Goal: Transaction & Acquisition: Purchase product/service

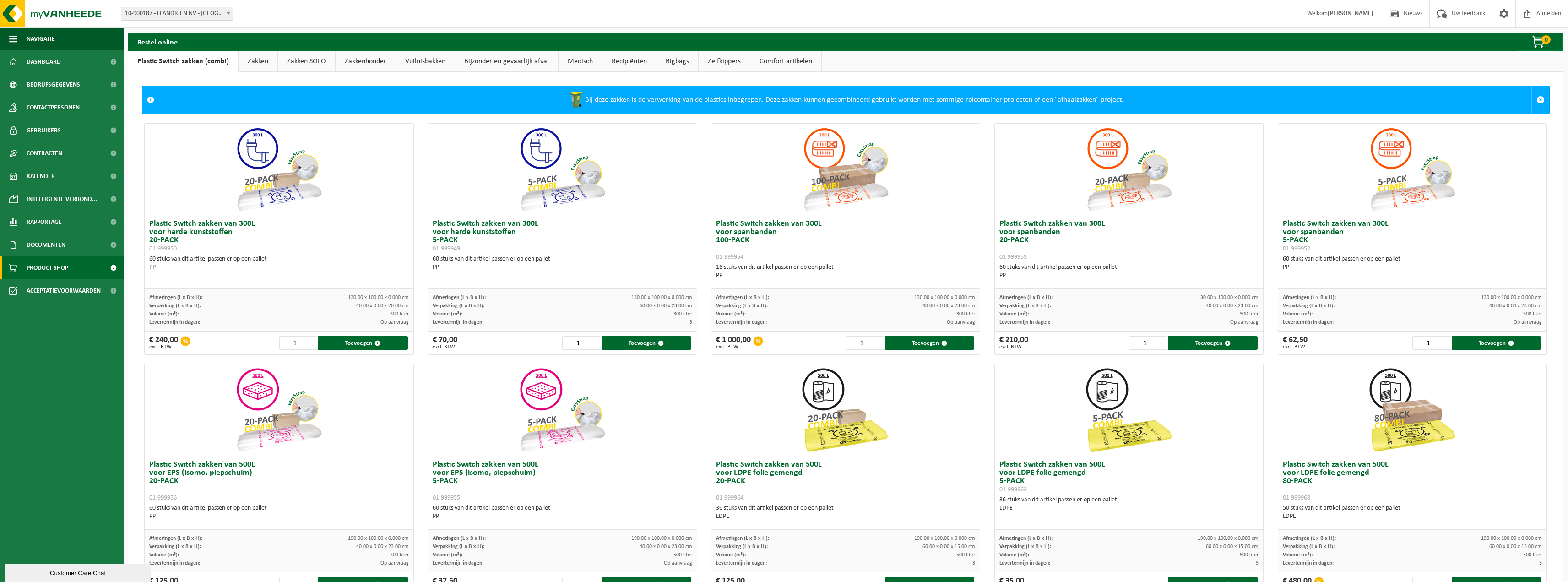
click at [265, 63] on link "Zakken" at bounding box center [258, 61] width 39 height 21
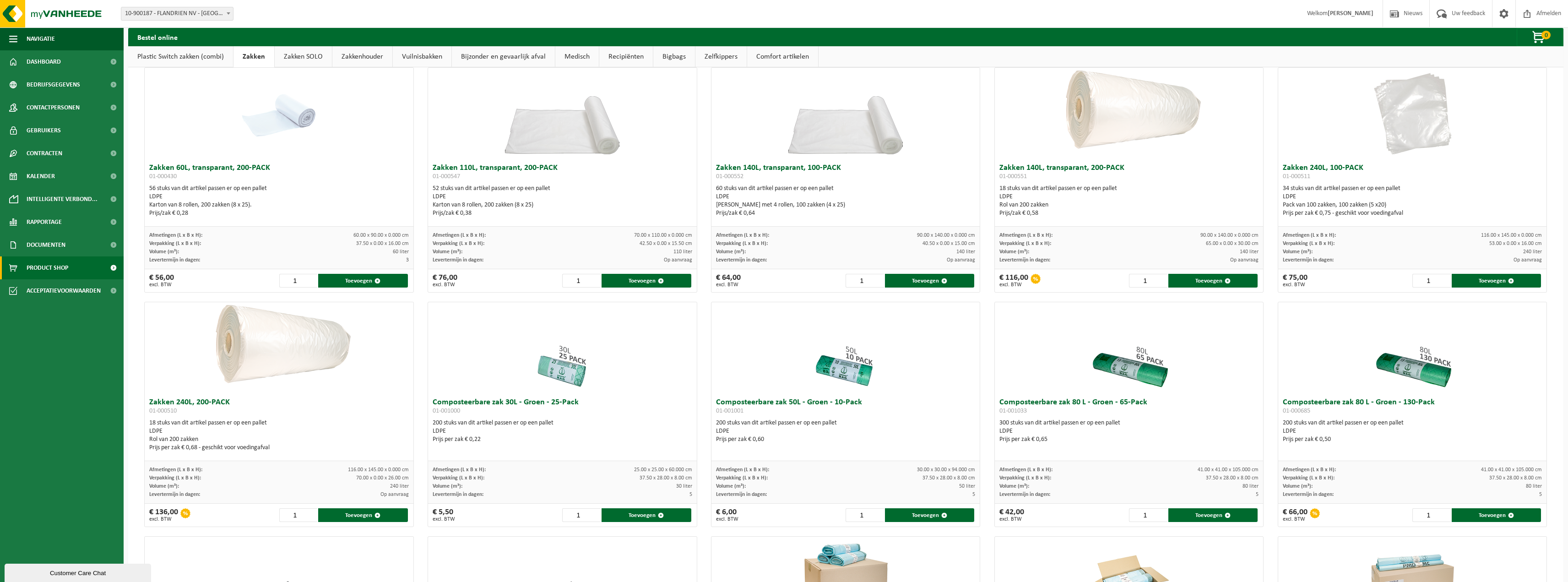
scroll to position [92, 0]
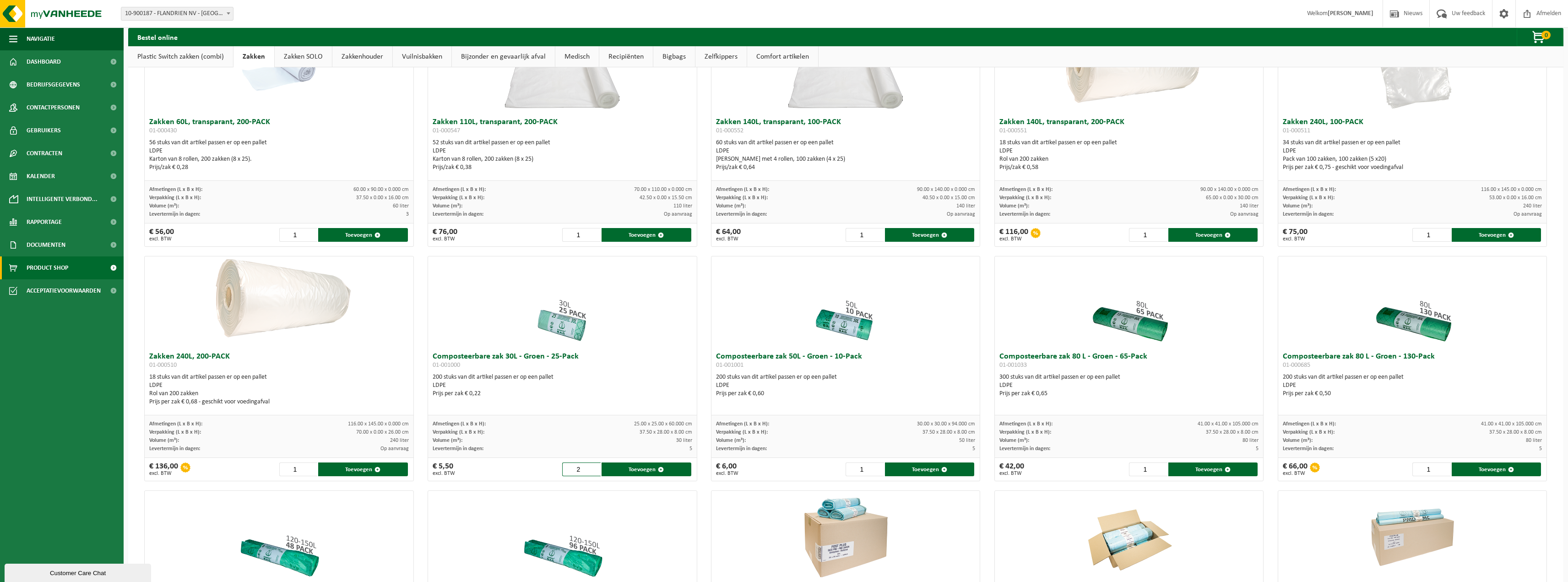
click at [593, 467] on input "2" at bounding box center [581, 469] width 39 height 14
click at [593, 467] on input "3" at bounding box center [581, 469] width 39 height 14
click at [593, 467] on input "4" at bounding box center [581, 469] width 39 height 14
click at [593, 467] on input "5" at bounding box center [581, 469] width 39 height 14
click at [636, 468] on button "Toevoegen" at bounding box center [646, 469] width 89 height 14
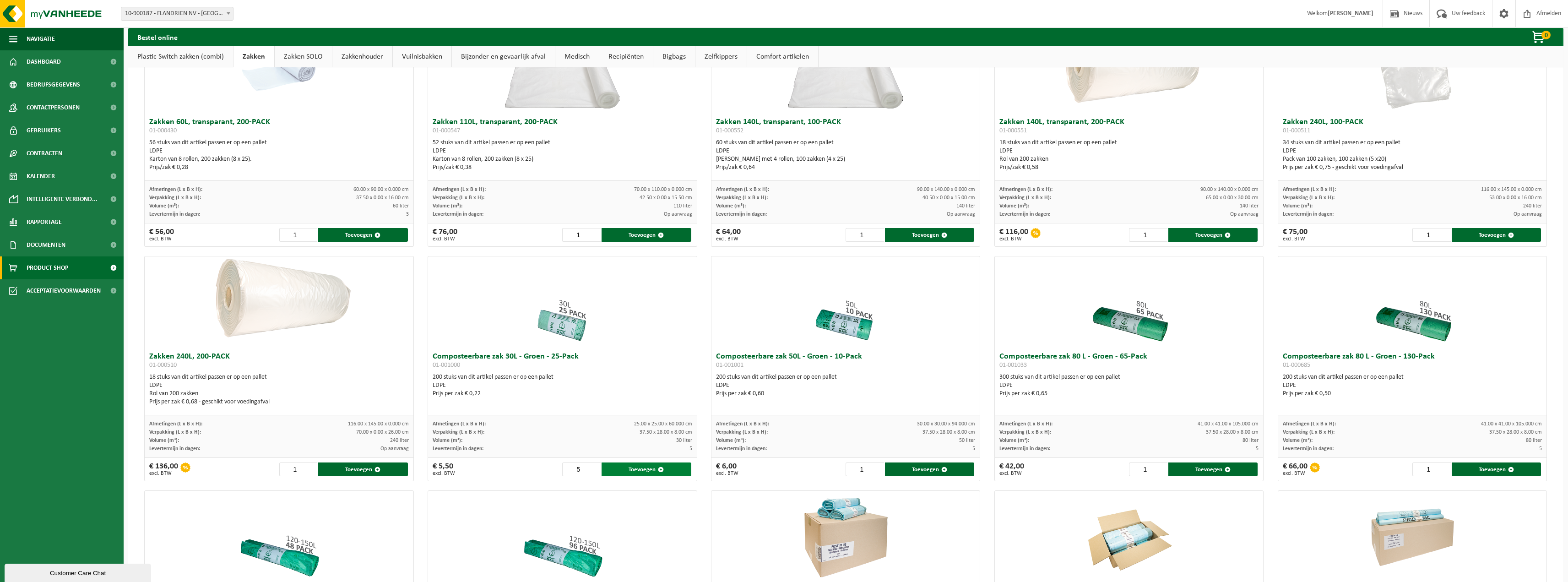
type input "1"
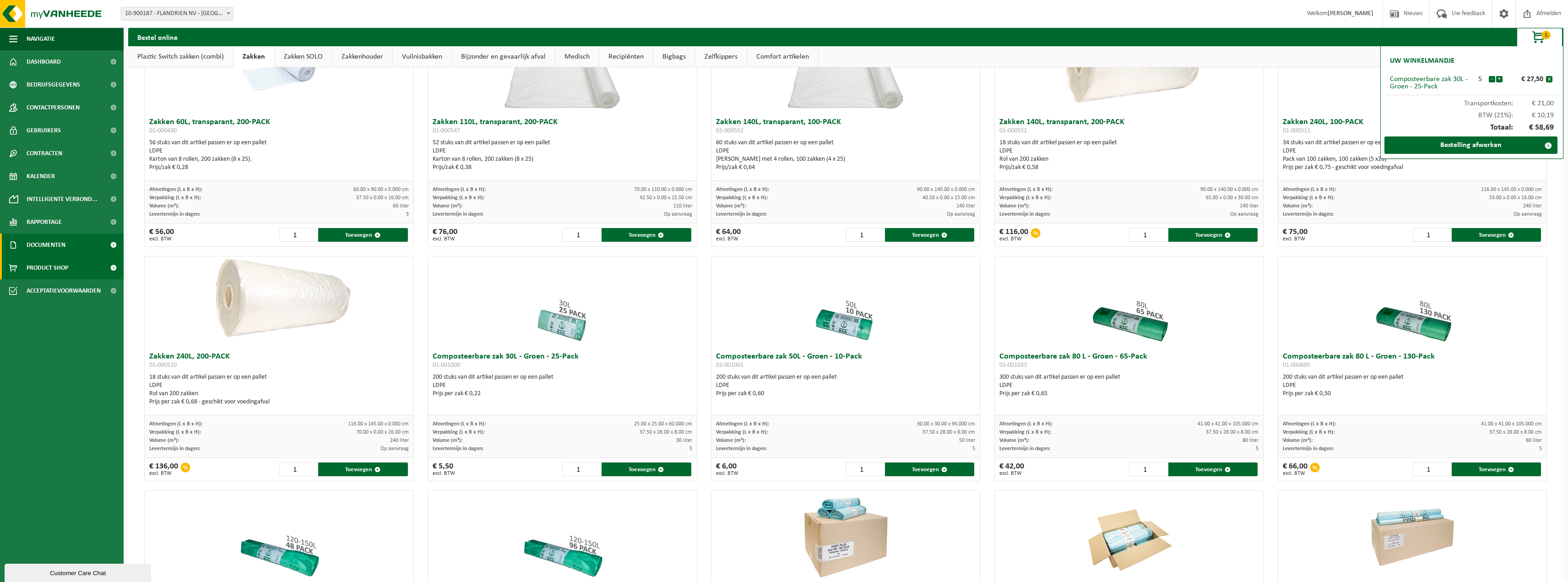
click at [98, 243] on link "Documenten" at bounding box center [62, 245] width 124 height 23
click at [68, 270] on link "Facturen" at bounding box center [62, 267] width 119 height 17
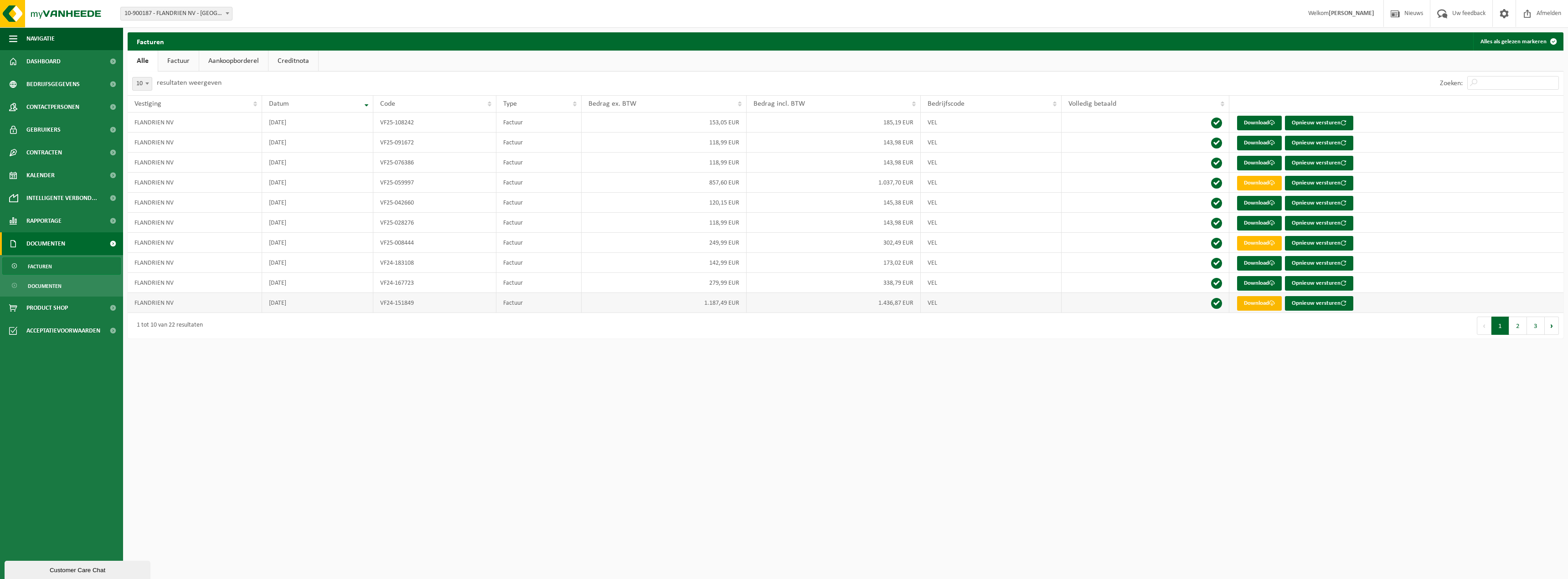
click at [1272, 305] on span at bounding box center [1271, 303] width 6 height 6
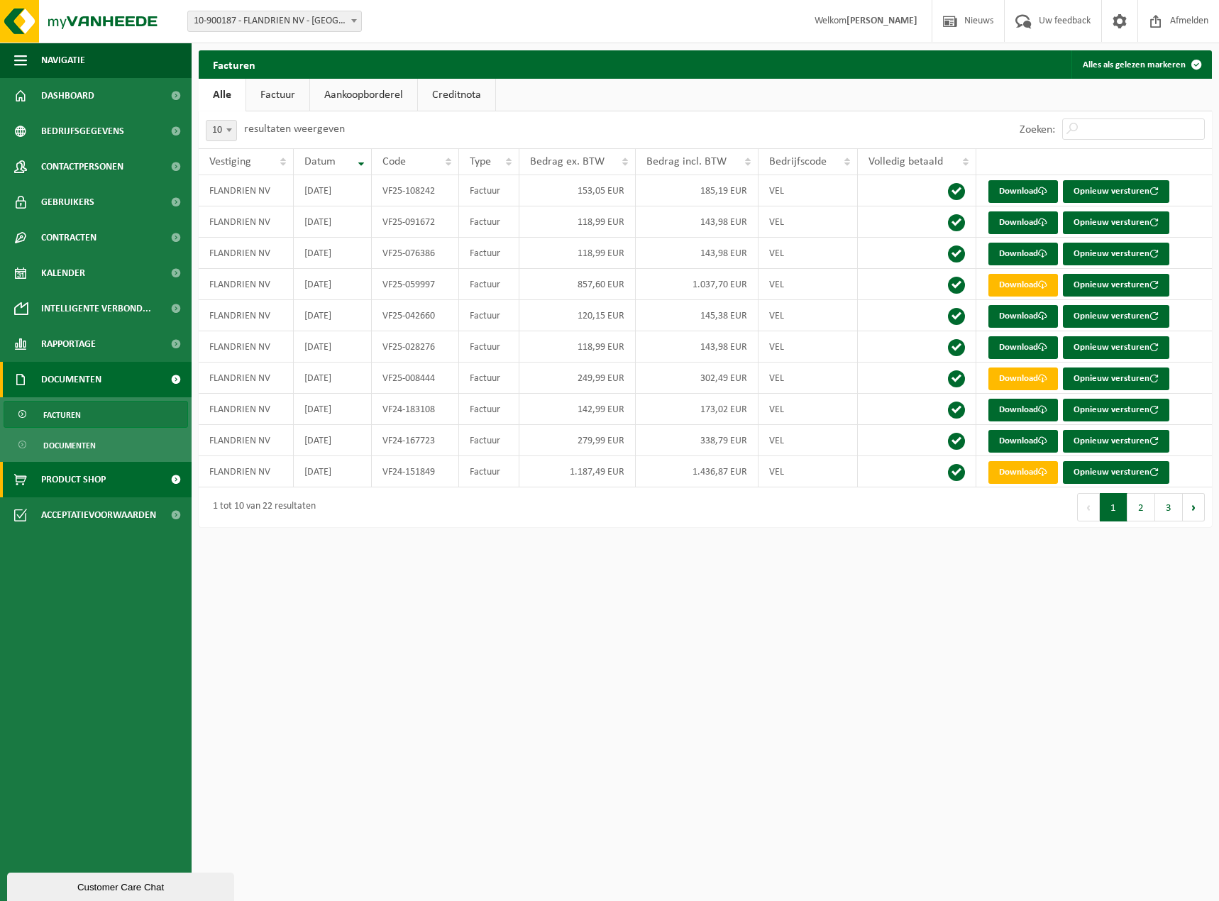
click at [89, 482] on span "Product Shop" at bounding box center [73, 479] width 65 height 35
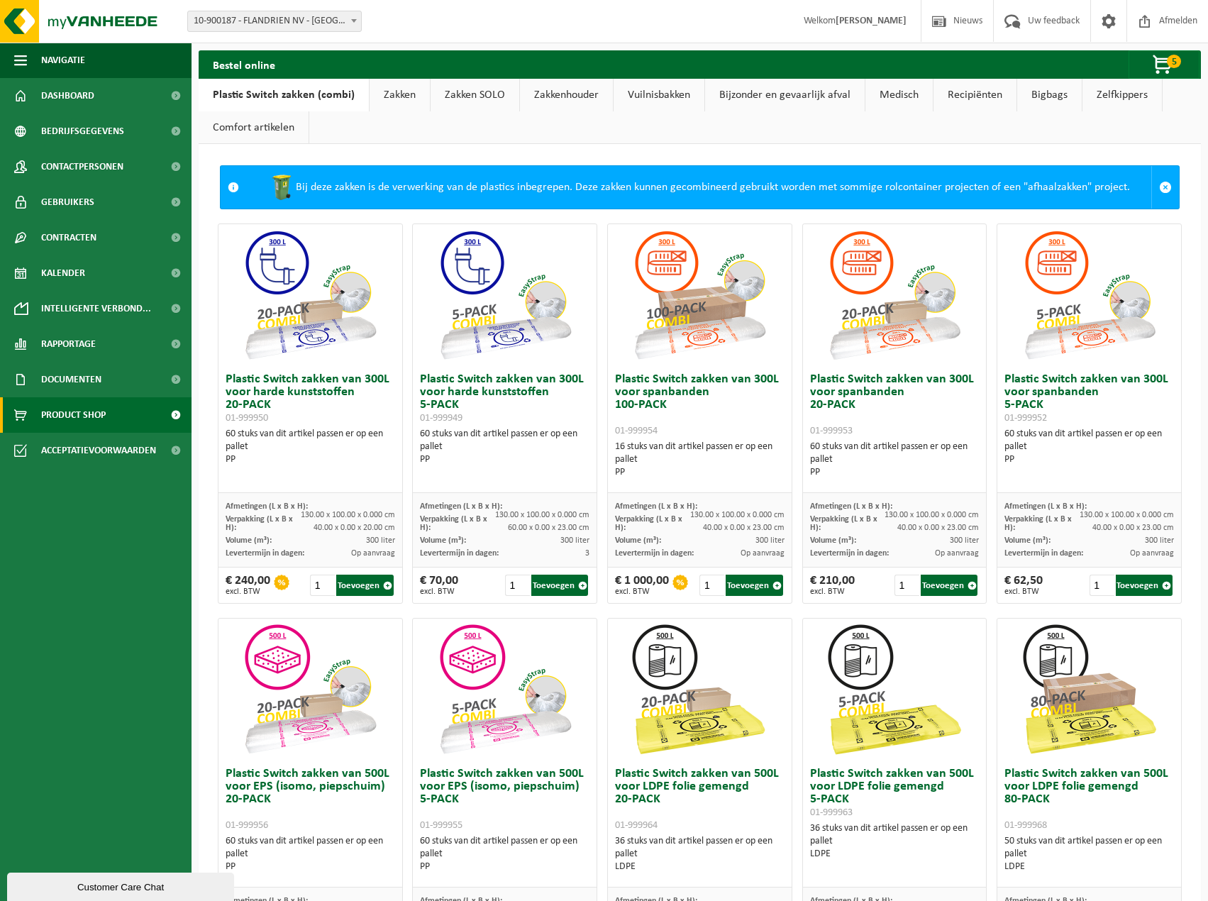
click at [395, 94] on link "Zakken" at bounding box center [400, 95] width 60 height 33
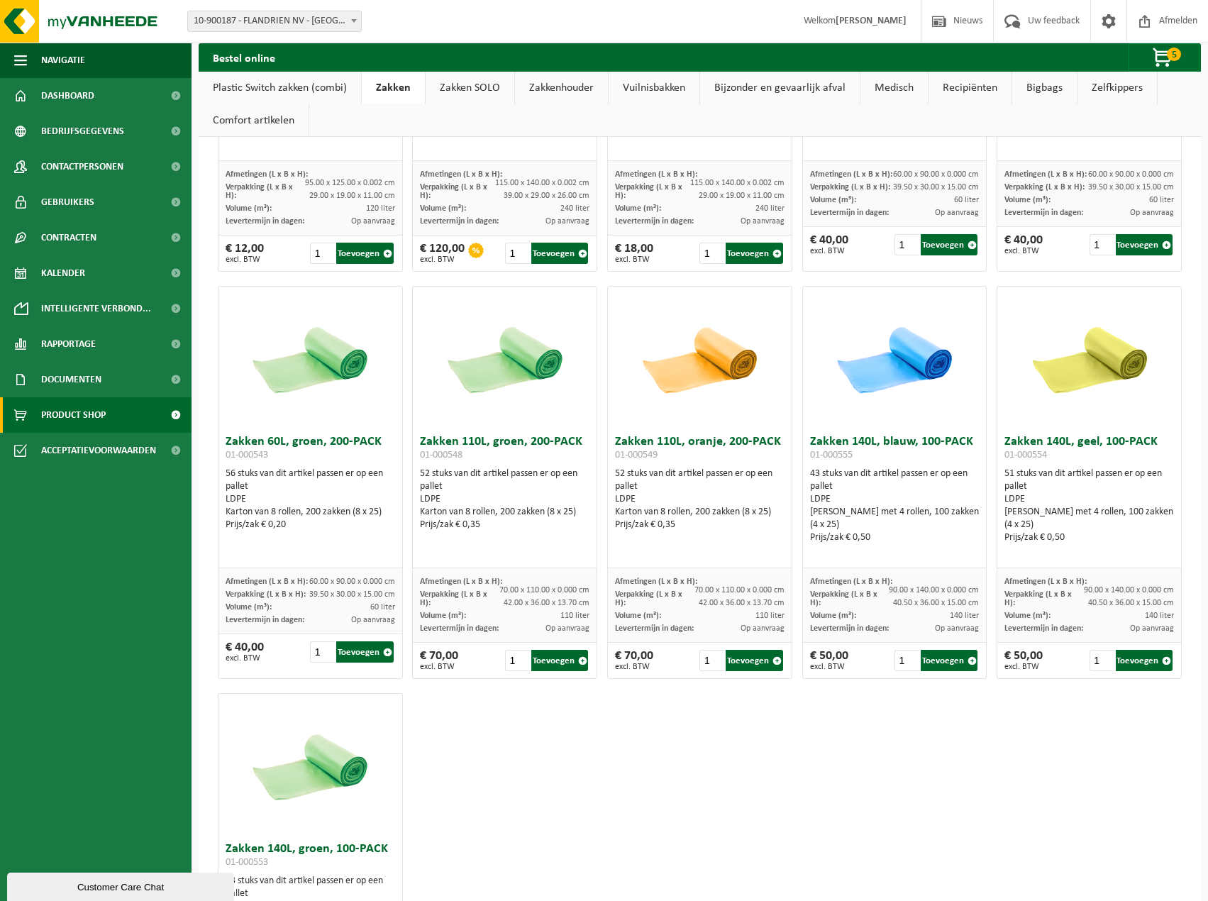
scroll to position [1348, 0]
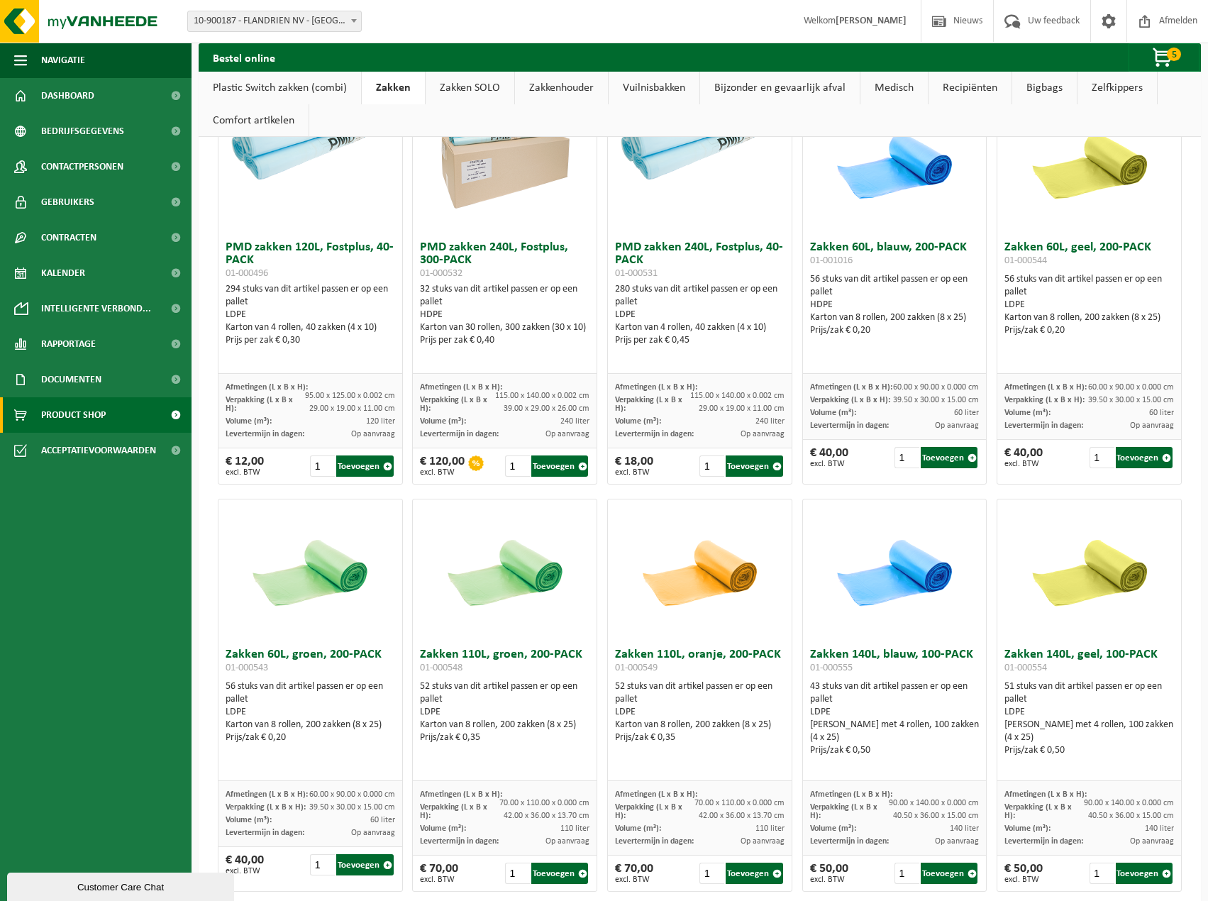
click at [456, 92] on link "Zakken SOLO" at bounding box center [470, 88] width 89 height 33
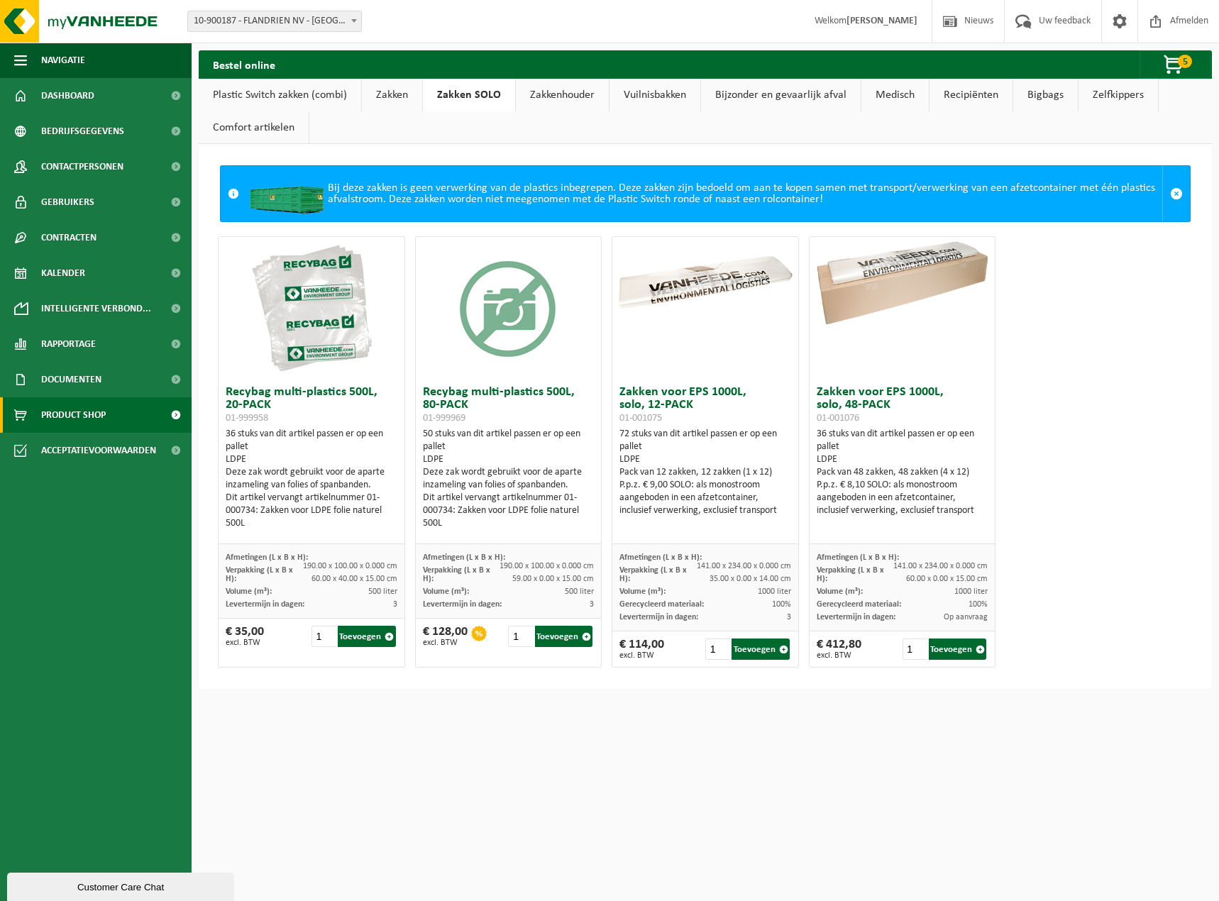
click at [288, 89] on link "Plastic Switch zakken (combi)" at bounding box center [280, 95] width 162 height 33
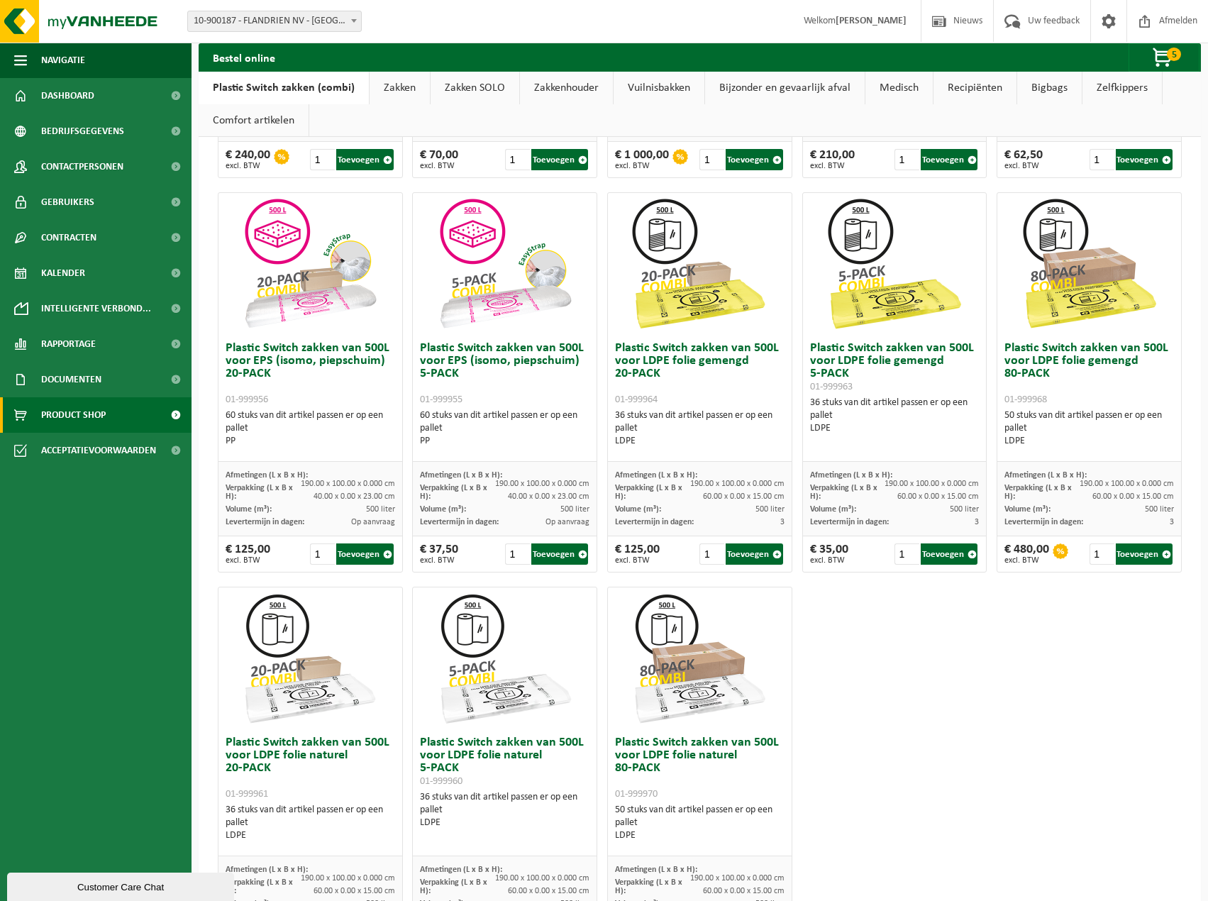
scroll to position [527, 0]
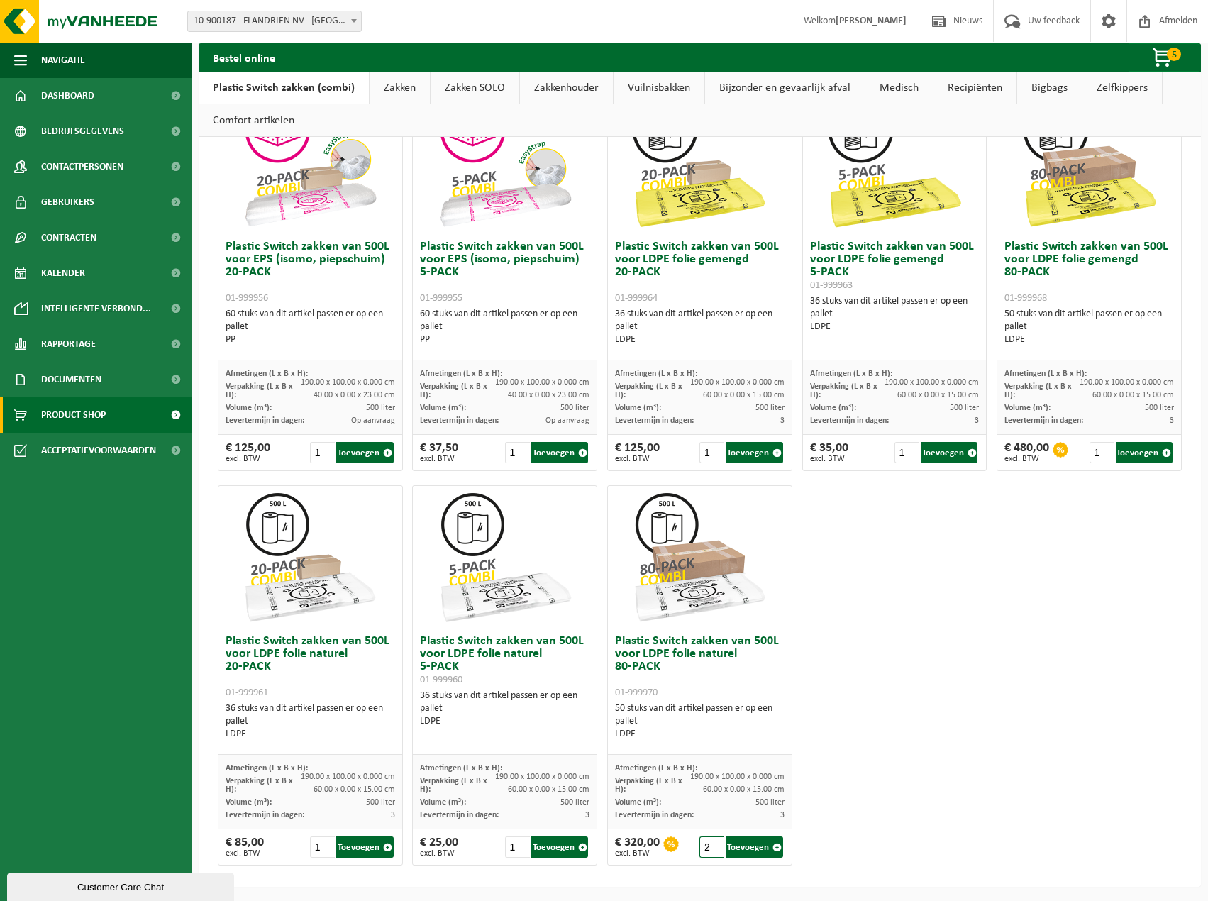
click at [710, 844] on input "2" at bounding box center [712, 847] width 25 height 21
click at [741, 849] on button "Toevoegen" at bounding box center [754, 847] width 57 height 21
type input "1"
click at [1164, 53] on span "button" at bounding box center [1163, 58] width 71 height 28
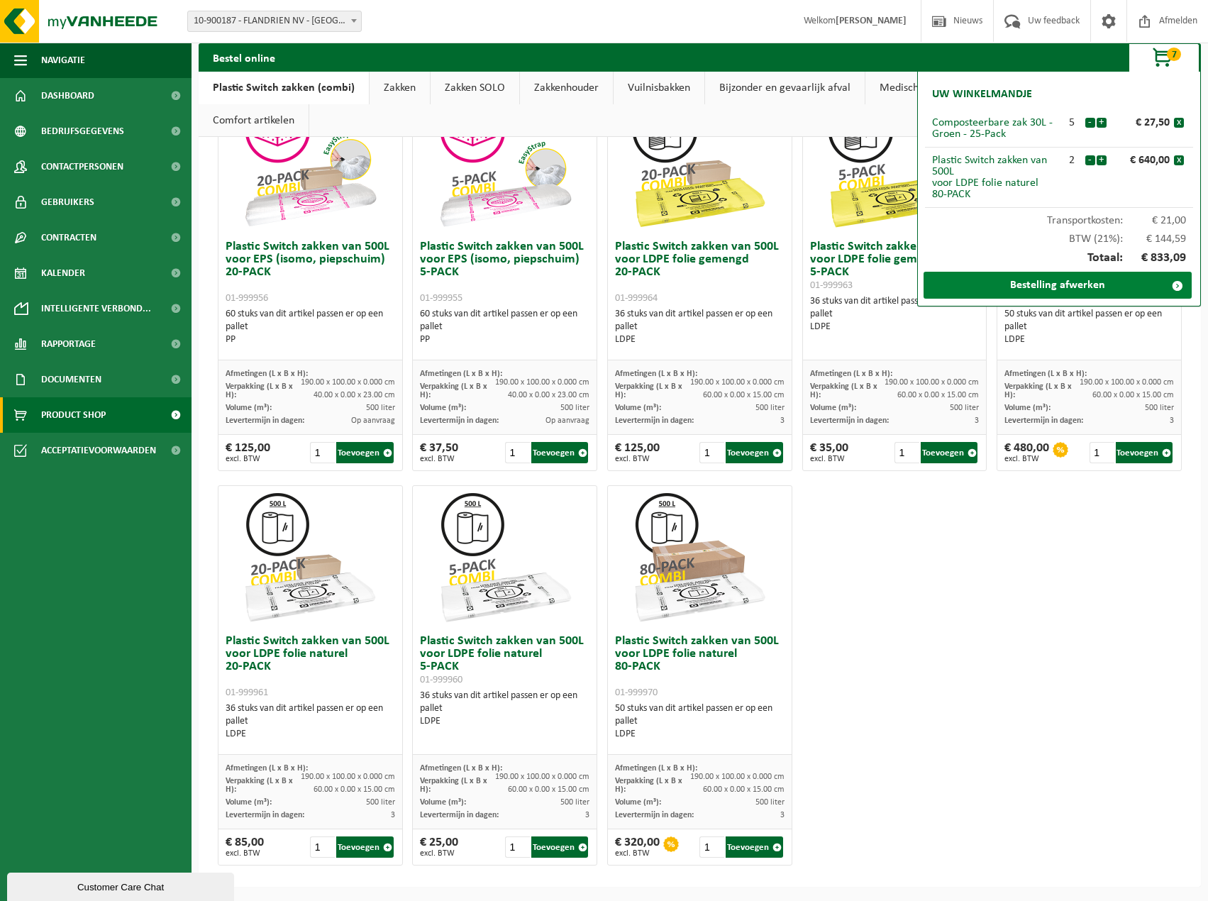
click at [1032, 285] on link "Bestelling afwerken" at bounding box center [1058, 285] width 268 height 27
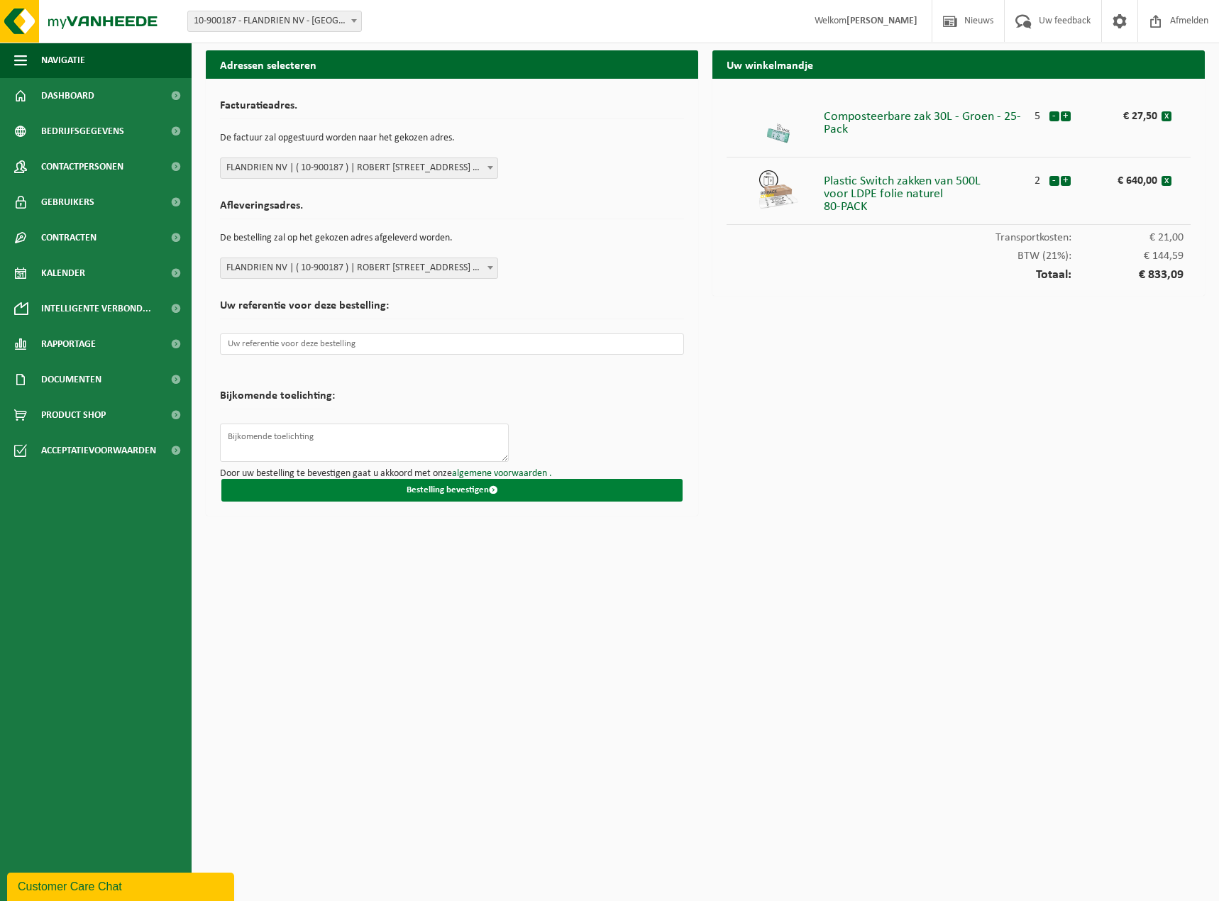
click at [496, 491] on span "submit" at bounding box center [493, 489] width 9 height 9
